Goal: Information Seeking & Learning: Learn about a topic

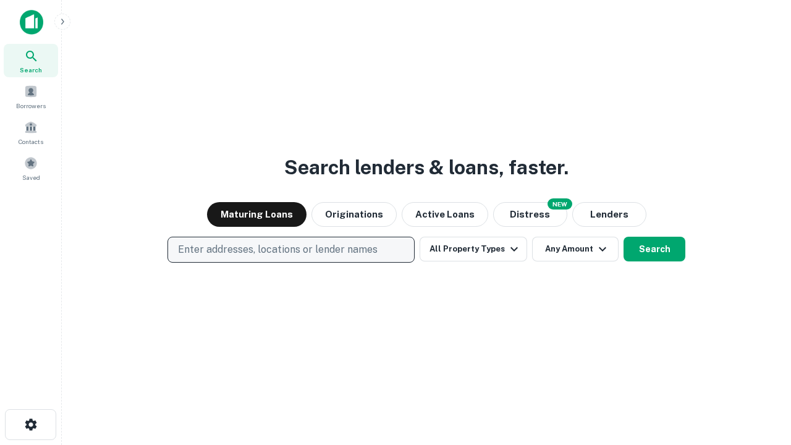
click at [290, 250] on p "Enter addresses, locations or lender names" at bounding box center [278, 249] width 200 height 15
type input "**********"
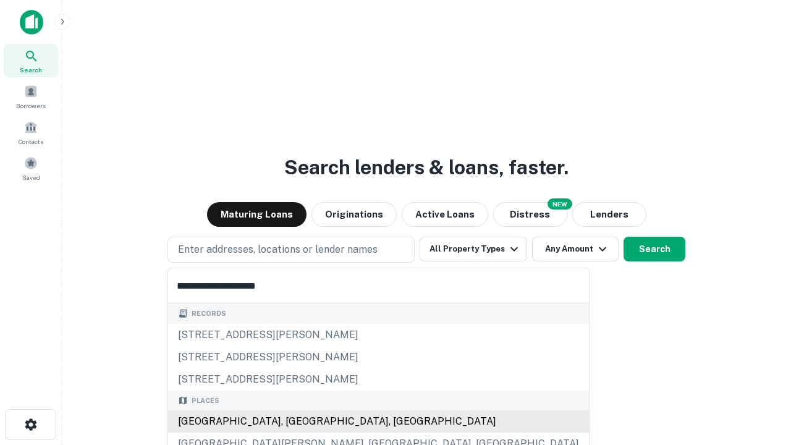
click at [295, 421] on div "Santa Monica, CA, USA" at bounding box center [378, 421] width 421 height 22
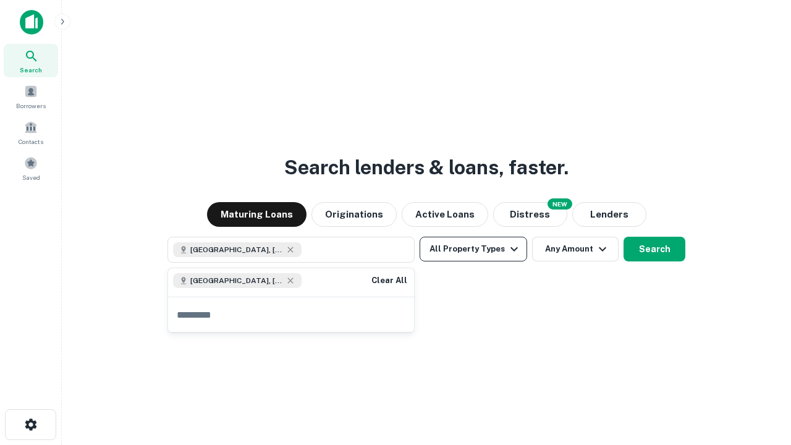
click at [473, 249] on button "All Property Types" at bounding box center [472, 249] width 107 height 25
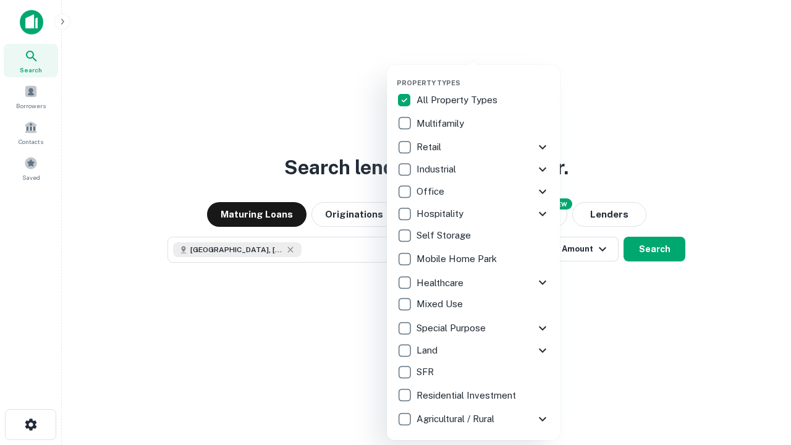
click at [483, 75] on button "button" at bounding box center [483, 75] width 173 height 1
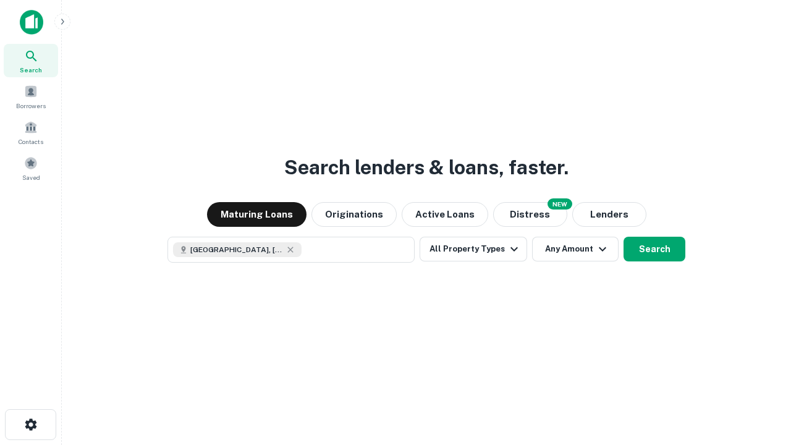
scroll to position [20, 0]
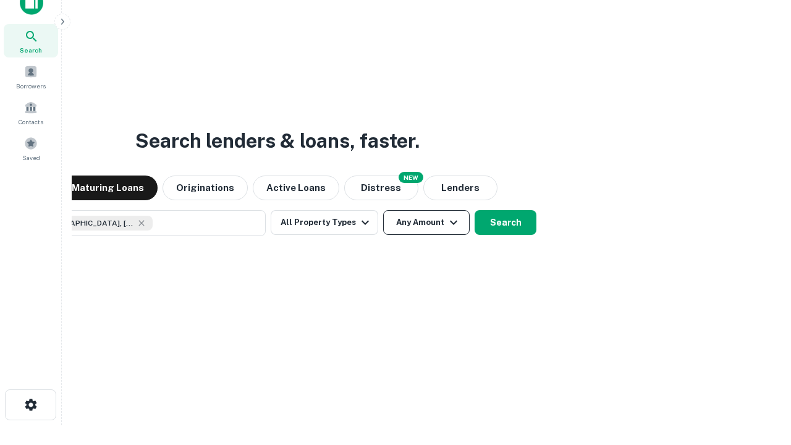
click at [383, 210] on button "Any Amount" at bounding box center [426, 222] width 86 height 25
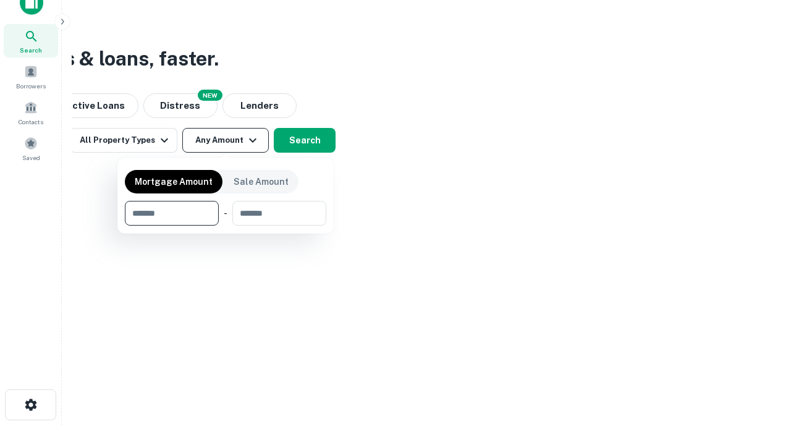
type input "*******"
click at [226, 226] on button "button" at bounding box center [225, 226] width 201 height 1
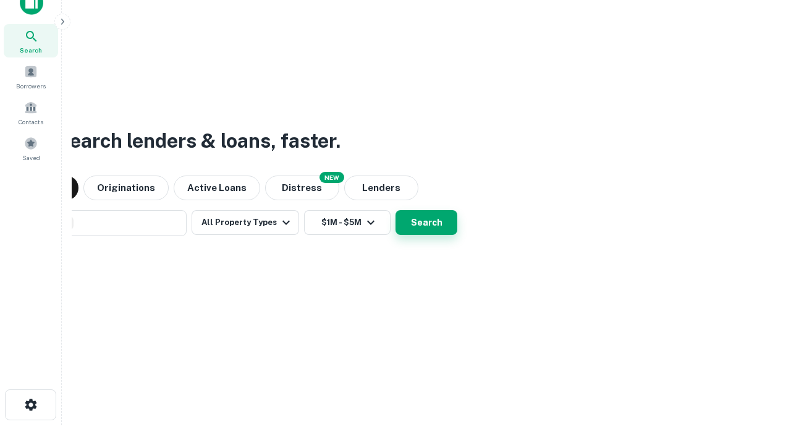
click at [395, 210] on button "Search" at bounding box center [426, 222] width 62 height 25
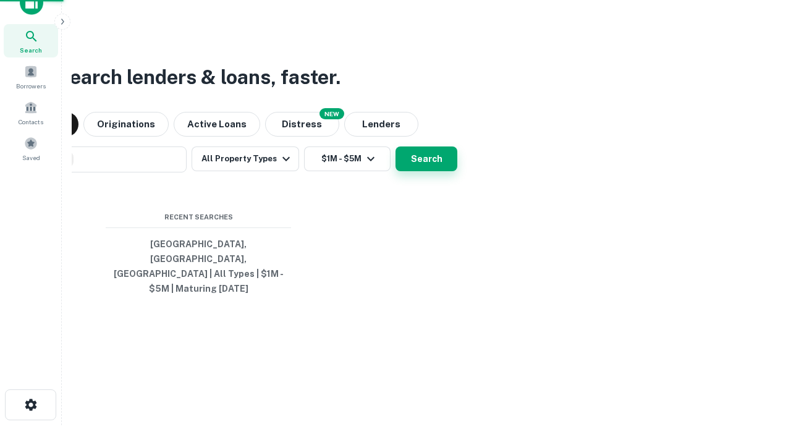
scroll to position [40, 350]
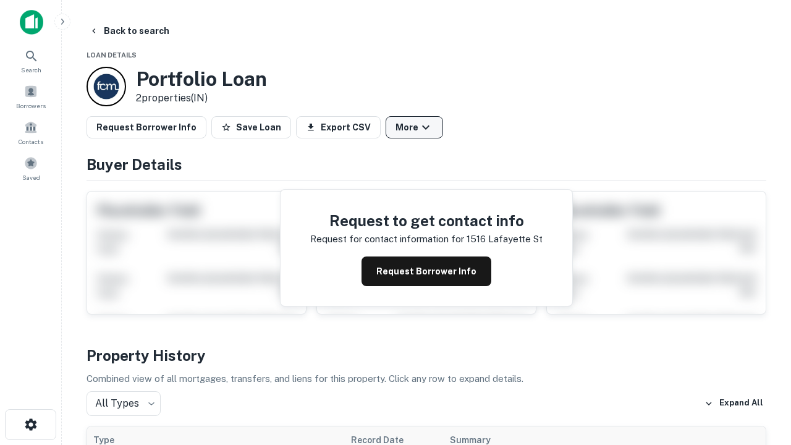
click at [414, 127] on button "More" at bounding box center [414, 127] width 57 height 22
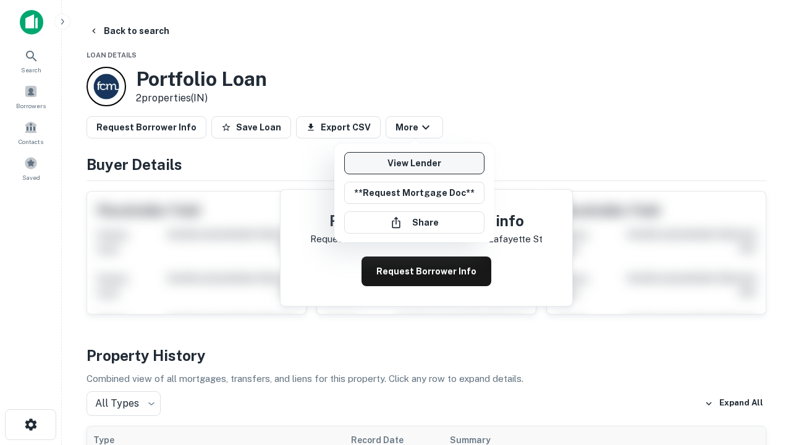
click at [414, 163] on link "View Lender" at bounding box center [414, 163] width 140 height 22
